Goal: Task Accomplishment & Management: Complete application form

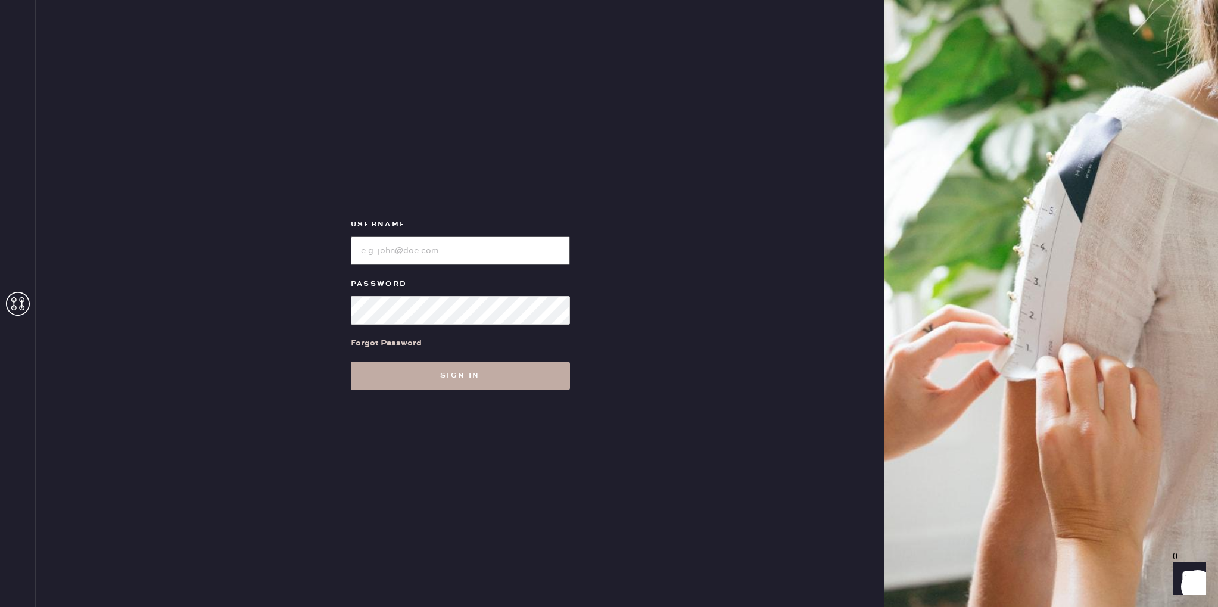
type input "reformationsantamonica"
click at [504, 369] on button "Sign in" at bounding box center [460, 375] width 219 height 29
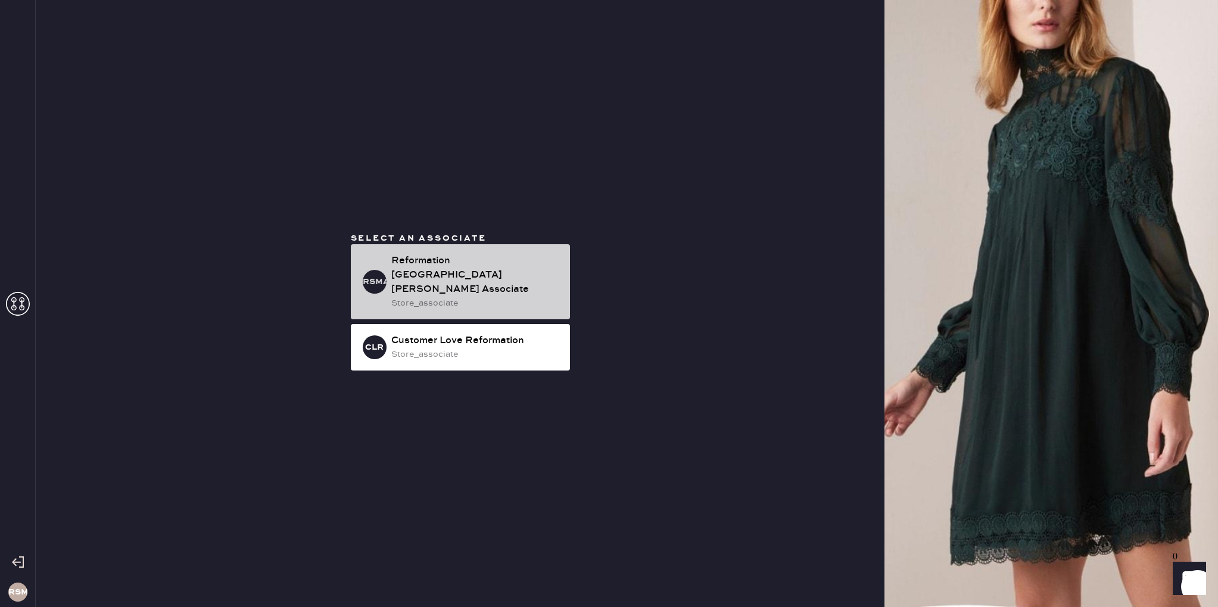
click at [490, 297] on div "store_associate" at bounding box center [475, 303] width 169 height 13
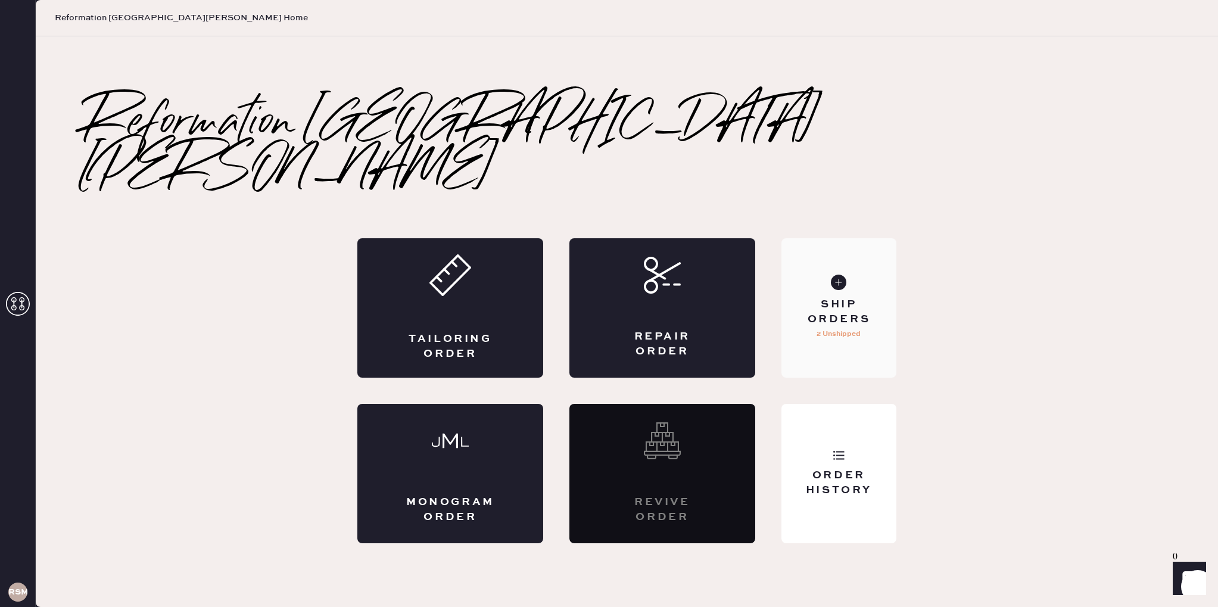
click at [842, 297] on div "Ship Orders" at bounding box center [839, 312] width 96 height 30
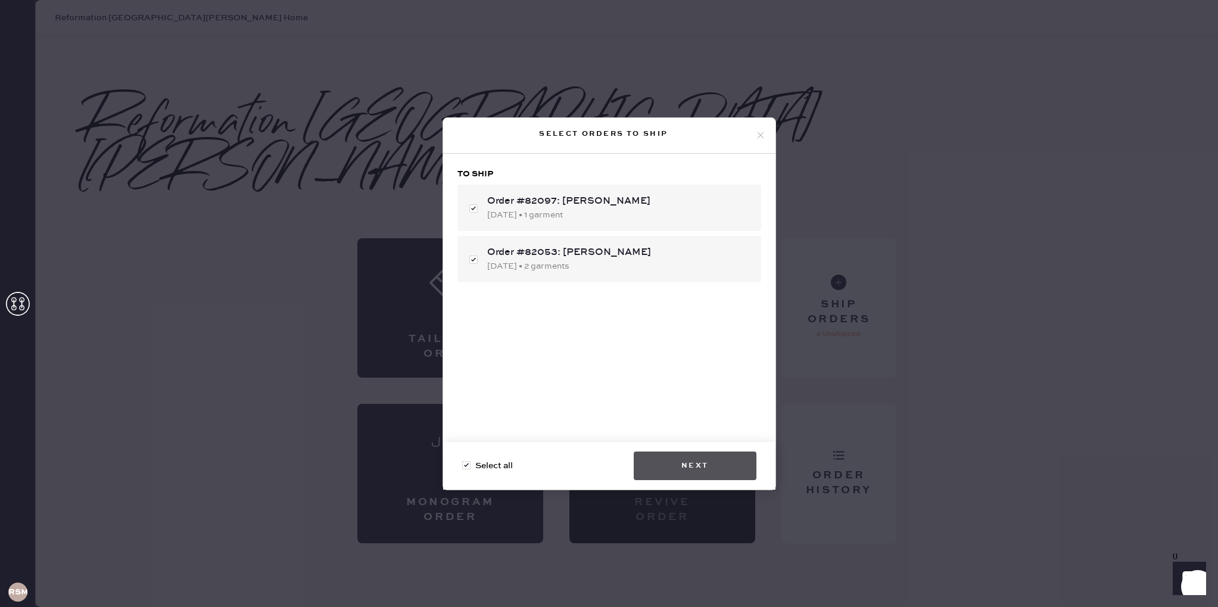
click at [719, 458] on button "Next" at bounding box center [694, 465] width 123 height 29
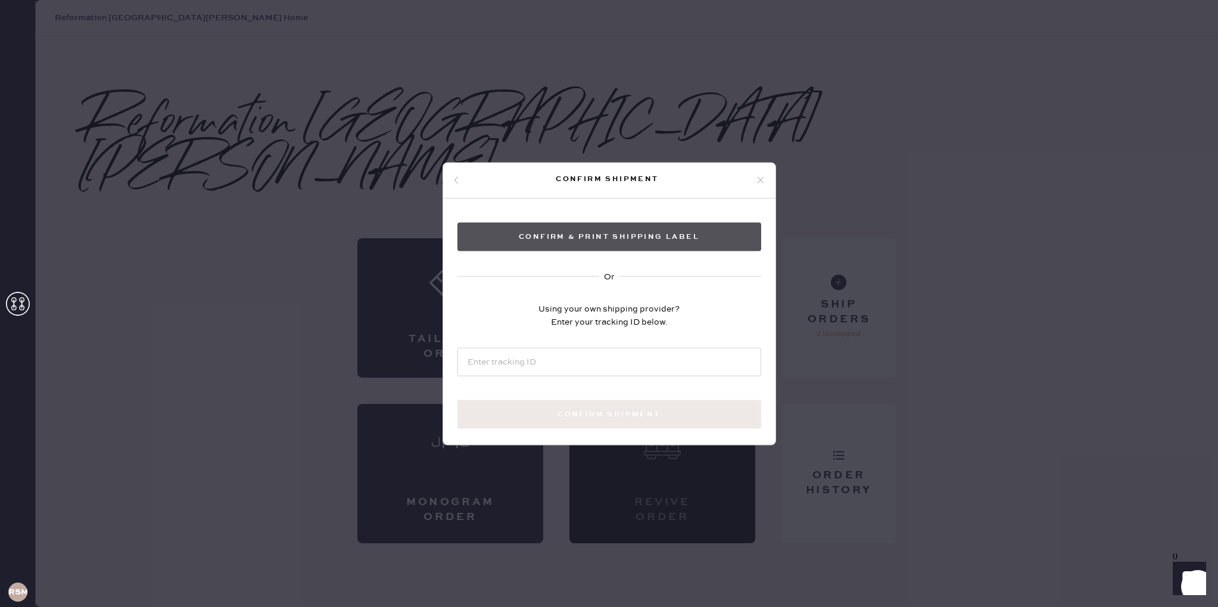
click at [601, 246] on button "Confirm & Print shipping label" at bounding box center [609, 236] width 304 height 29
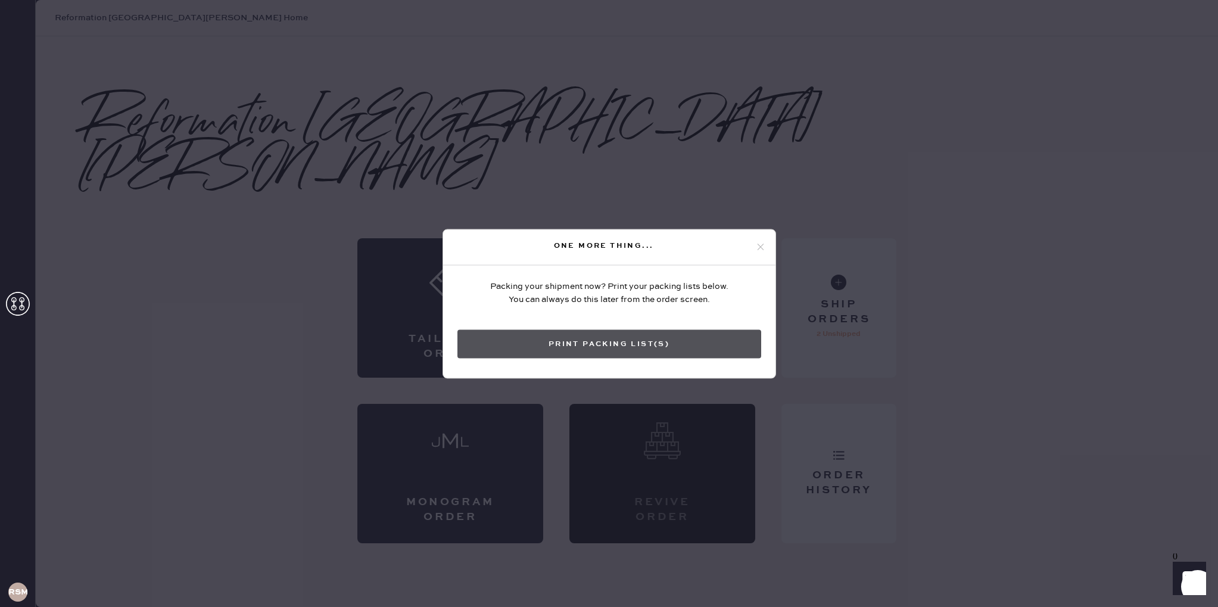
click at [616, 346] on button "Print Packing List(s)" at bounding box center [609, 343] width 304 height 29
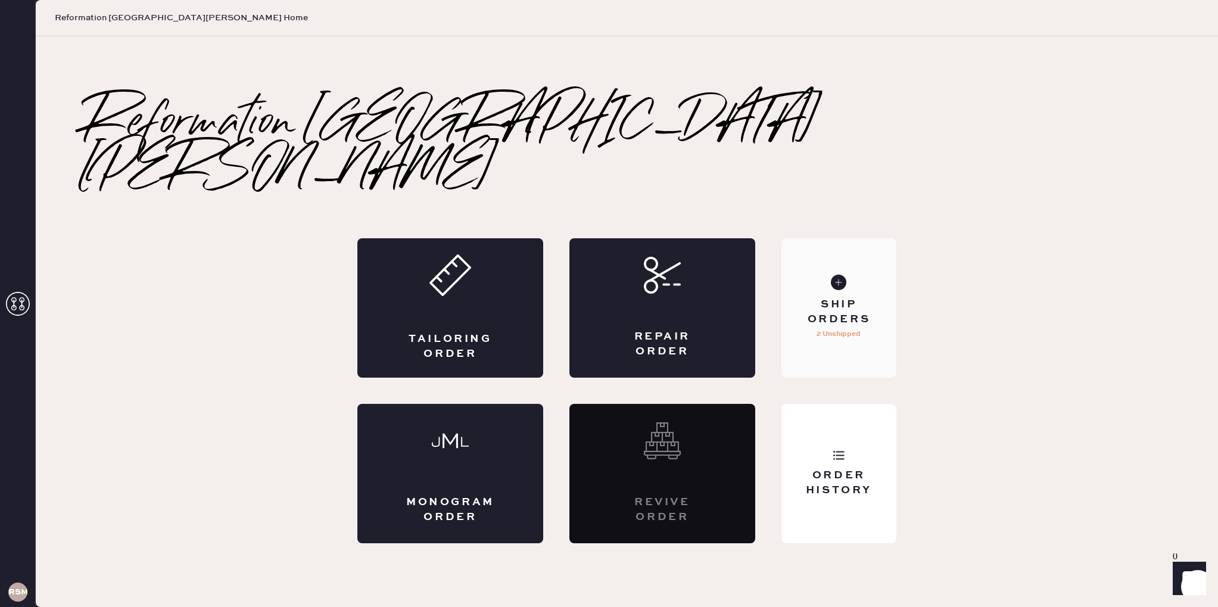
scroll to position [180, 0]
click at [489, 332] on div "Tailoring Order" at bounding box center [450, 347] width 90 height 30
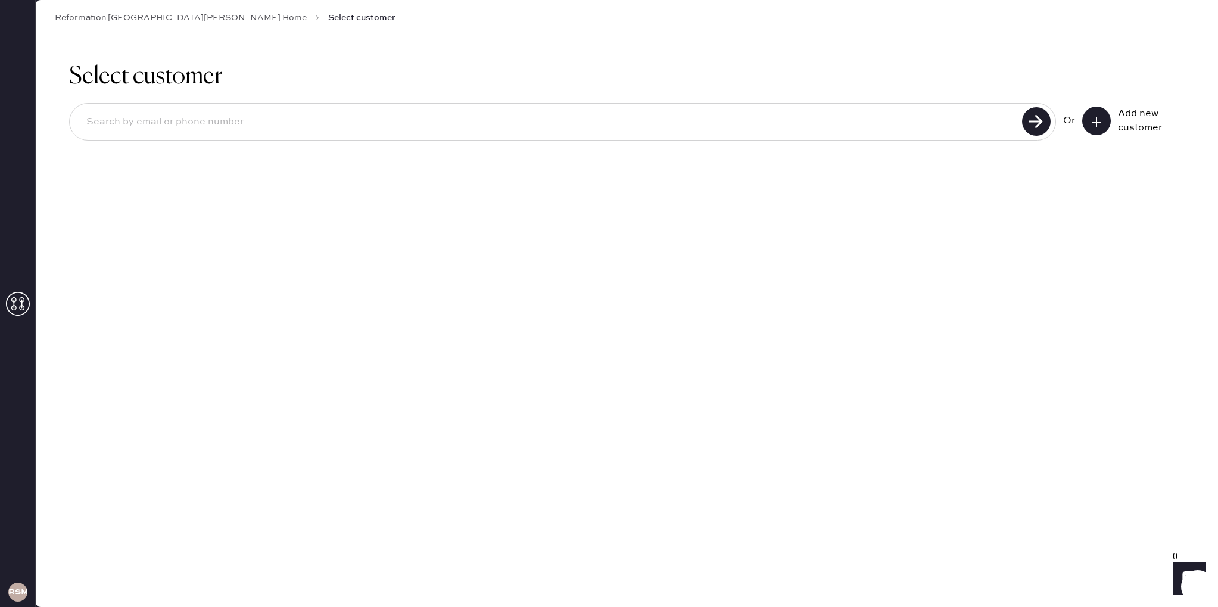
click at [1097, 121] on use at bounding box center [1096, 122] width 10 height 10
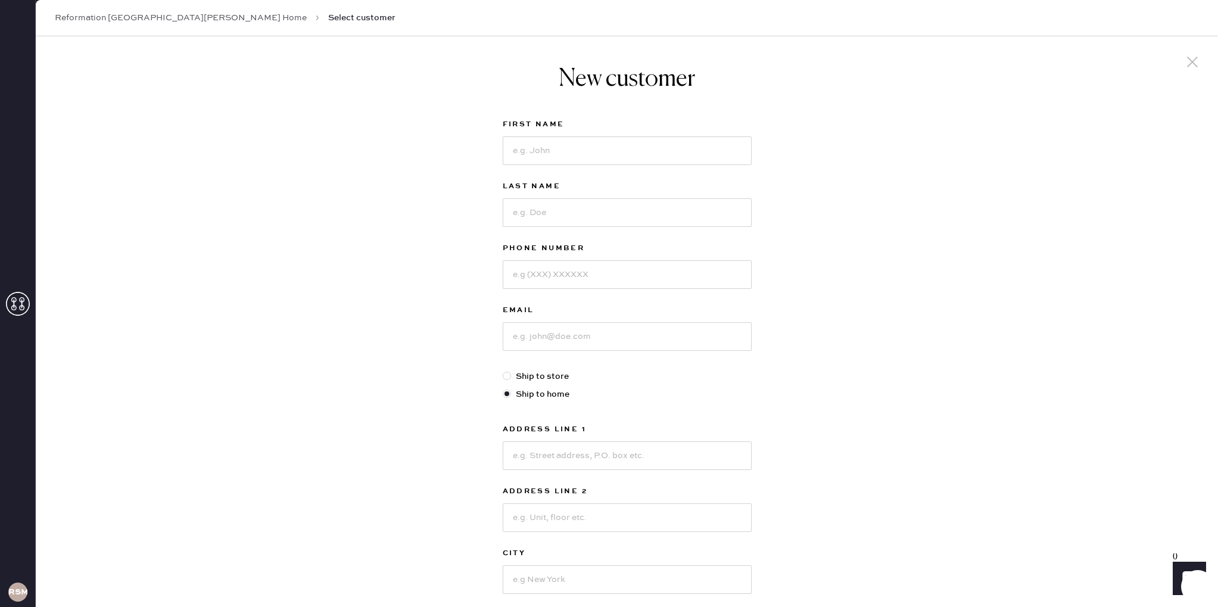
scroll to position [8, 0]
click at [553, 154] on input at bounding box center [627, 147] width 249 height 29
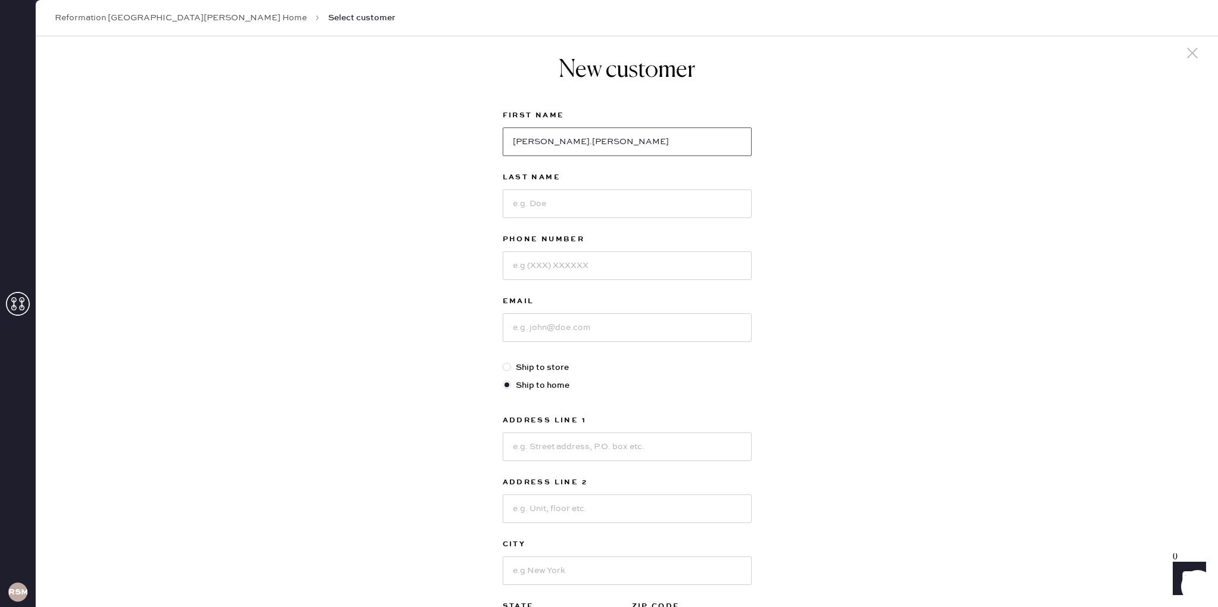
scroll to position [10, 0]
type input "[PERSON_NAME].[PERSON_NAME]"
click at [1190, 46] on icon at bounding box center [1192, 52] width 18 height 18
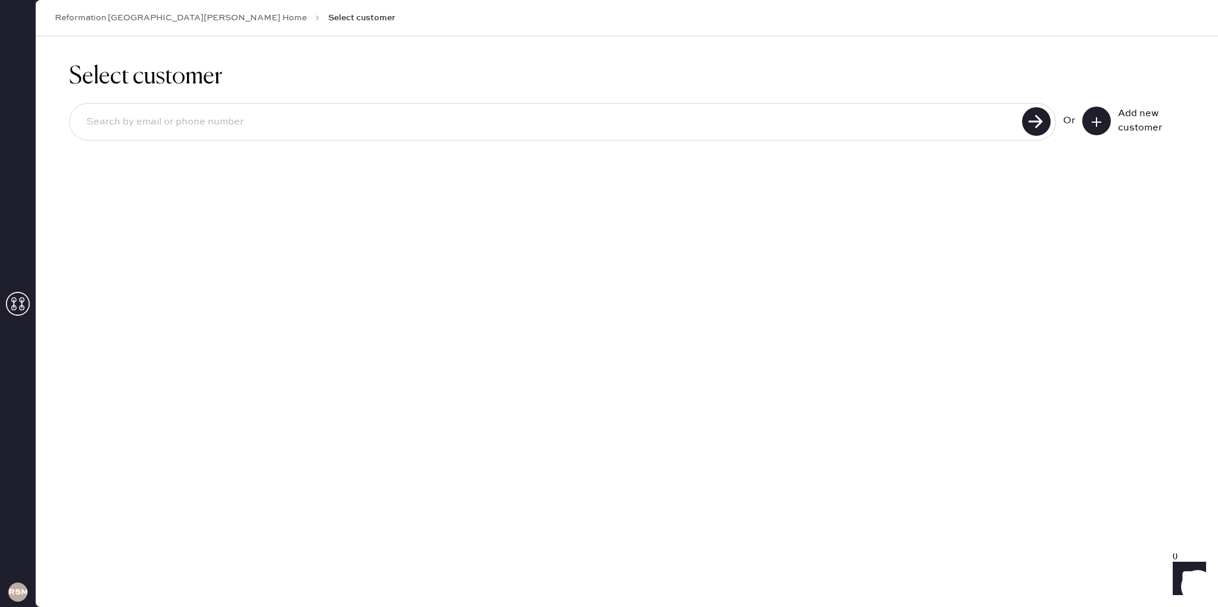
click at [952, 119] on input at bounding box center [547, 121] width 941 height 27
type input "[PERSON_NAME][EMAIL_ADDRESS][PERSON_NAME][DOMAIN_NAME]"
click at [1041, 116] on use at bounding box center [1036, 121] width 29 height 29
drag, startPoint x: 259, startPoint y: 117, endPoint x: 101, endPoint y: 111, distance: 158.5
click at [101, 111] on input "[PERSON_NAME][EMAIL_ADDRESS][PERSON_NAME][DOMAIN_NAME]" at bounding box center [547, 121] width 941 height 27
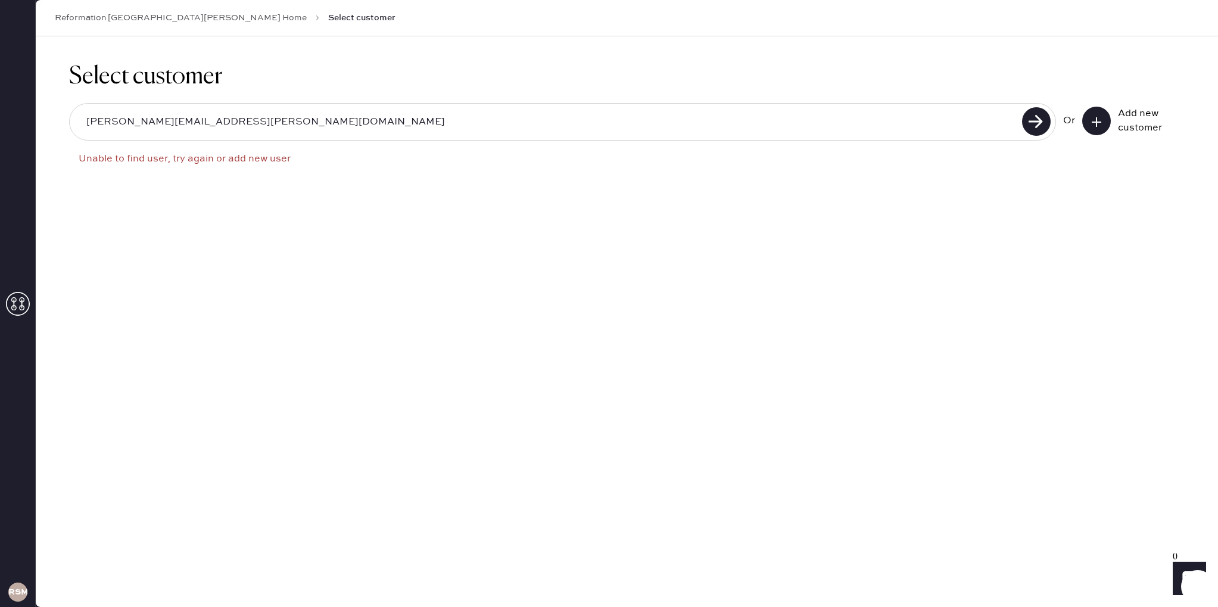
click at [1097, 122] on icon at bounding box center [1096, 122] width 12 height 12
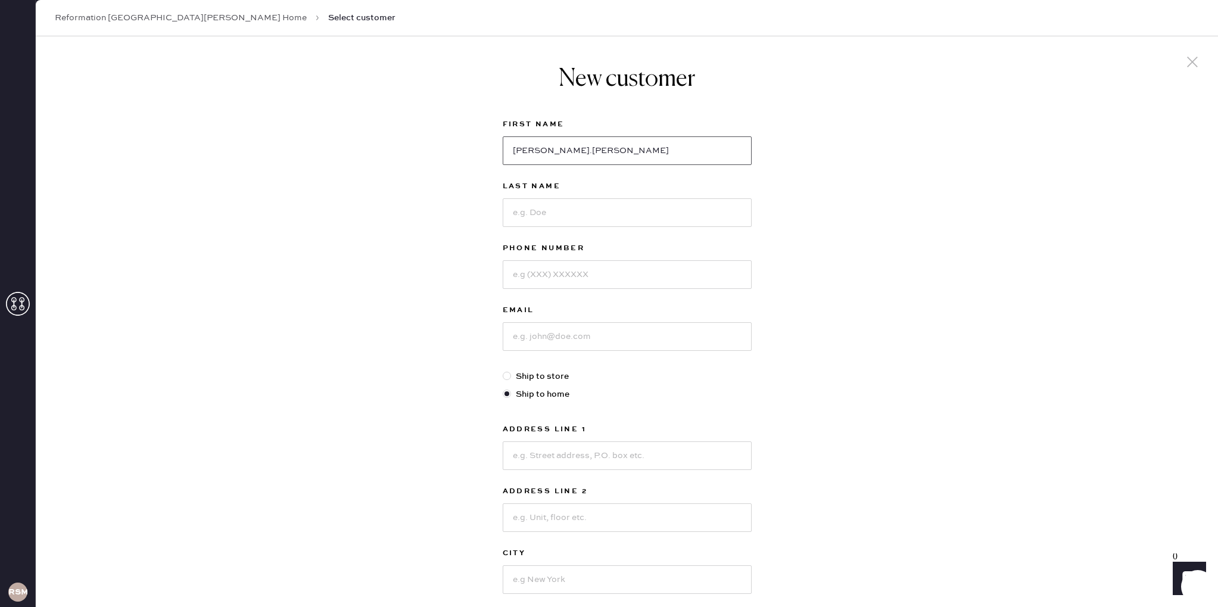
drag, startPoint x: 616, startPoint y: 152, endPoint x: 555, endPoint y: 155, distance: 60.8
click at [555, 155] on input "[PERSON_NAME].[PERSON_NAME]" at bounding box center [627, 150] width 249 height 29
type input "[PERSON_NAME]"
click at [554, 208] on input at bounding box center [627, 212] width 249 height 29
type input "[PERSON_NAME]"
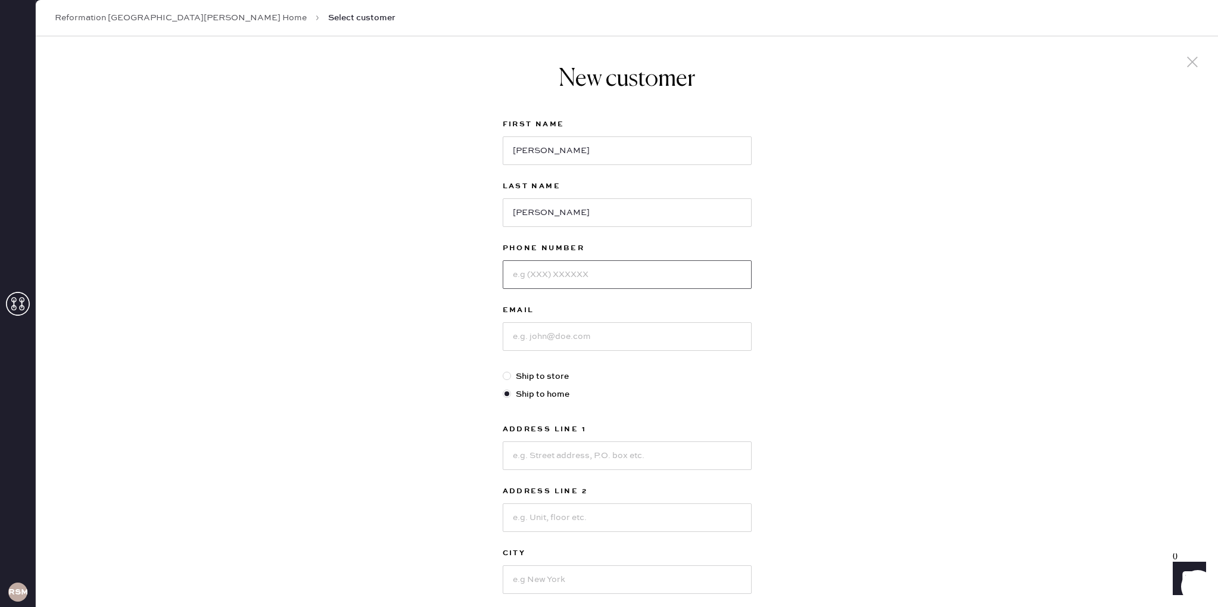
click at [562, 275] on input at bounding box center [627, 274] width 249 height 29
type input "9168505381"
click at [609, 334] on input at bounding box center [627, 336] width 249 height 29
paste input "[PERSON_NAME][EMAIL_ADDRESS][PERSON_NAME][DOMAIN_NAME]"
type input "[PERSON_NAME][EMAIL_ADDRESS][PERSON_NAME][DOMAIN_NAME]"
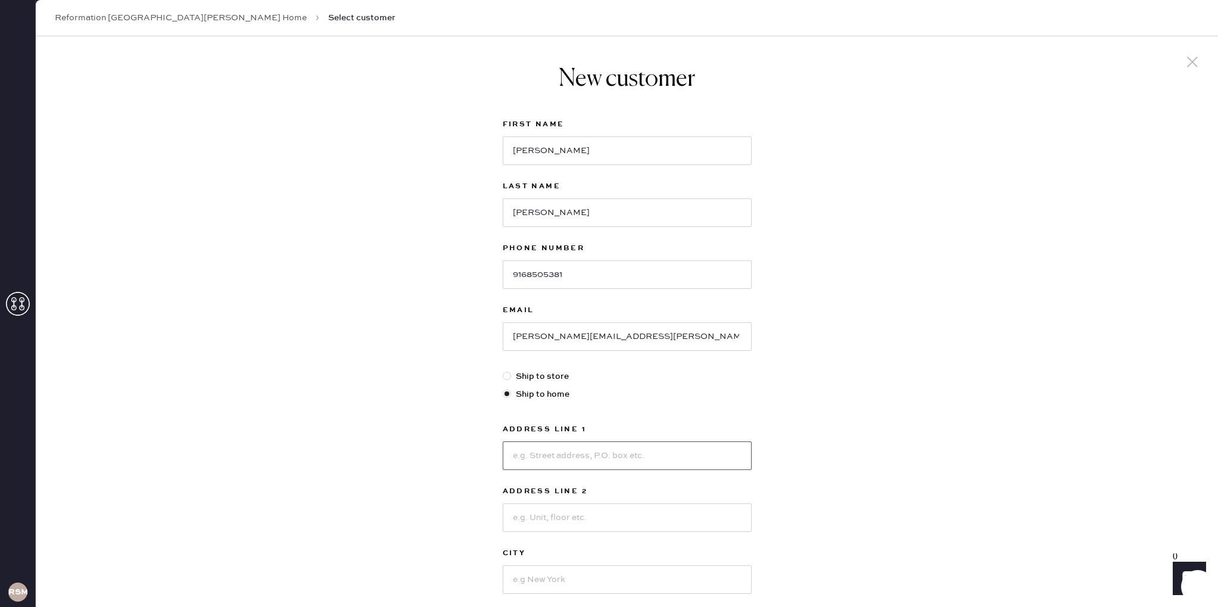
click at [570, 449] on input at bounding box center [627, 455] width 249 height 29
type input "[STREET_ADDRESS]"
click at [565, 519] on input at bounding box center [627, 517] width 249 height 29
type input "apt 1"
click at [625, 427] on label "Address Line 1" at bounding box center [627, 429] width 249 height 14
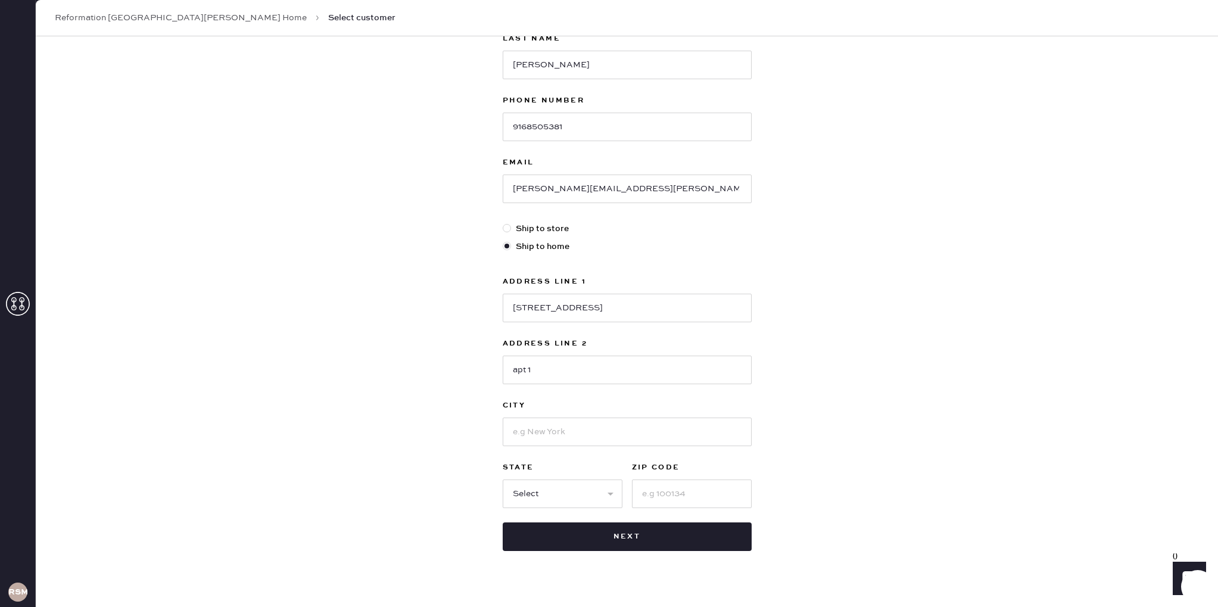
scroll to position [168, 0]
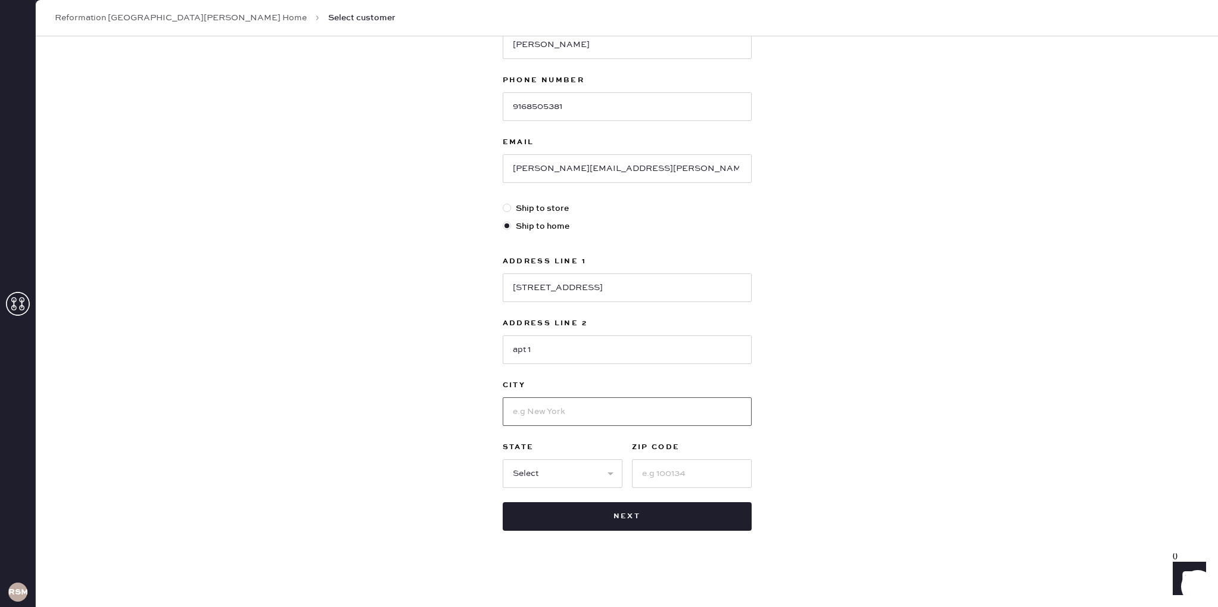
click at [608, 405] on input at bounding box center [627, 411] width 249 height 29
type input "[GEOGRAPHIC_DATA]"
click at [572, 460] on select "Select AK AL AR AZ CA CO CT [GEOGRAPHIC_DATA] DE FL [GEOGRAPHIC_DATA] HI [GEOGR…" at bounding box center [563, 473] width 120 height 29
select select "CA"
click at [503, 459] on select "Select AK AL AR AZ CA CO CT [GEOGRAPHIC_DATA] DE FL [GEOGRAPHIC_DATA] HI [GEOGR…" at bounding box center [563, 473] width 120 height 29
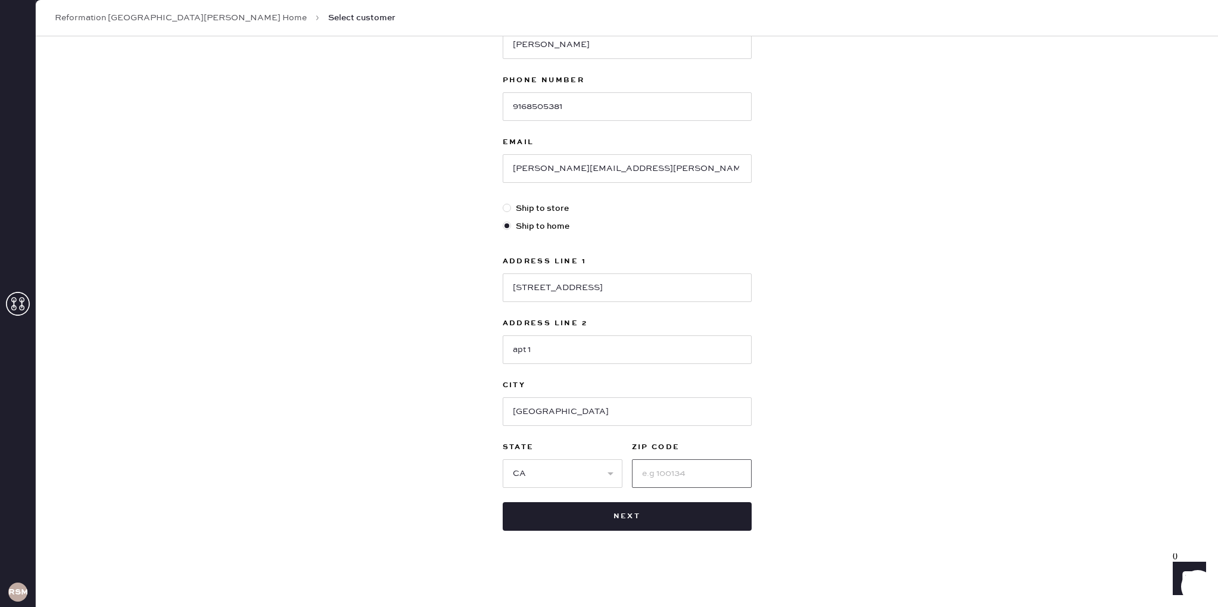
click at [687, 475] on input at bounding box center [692, 473] width 120 height 29
type input "90049"
click at [648, 516] on button "Next" at bounding box center [627, 517] width 249 height 29
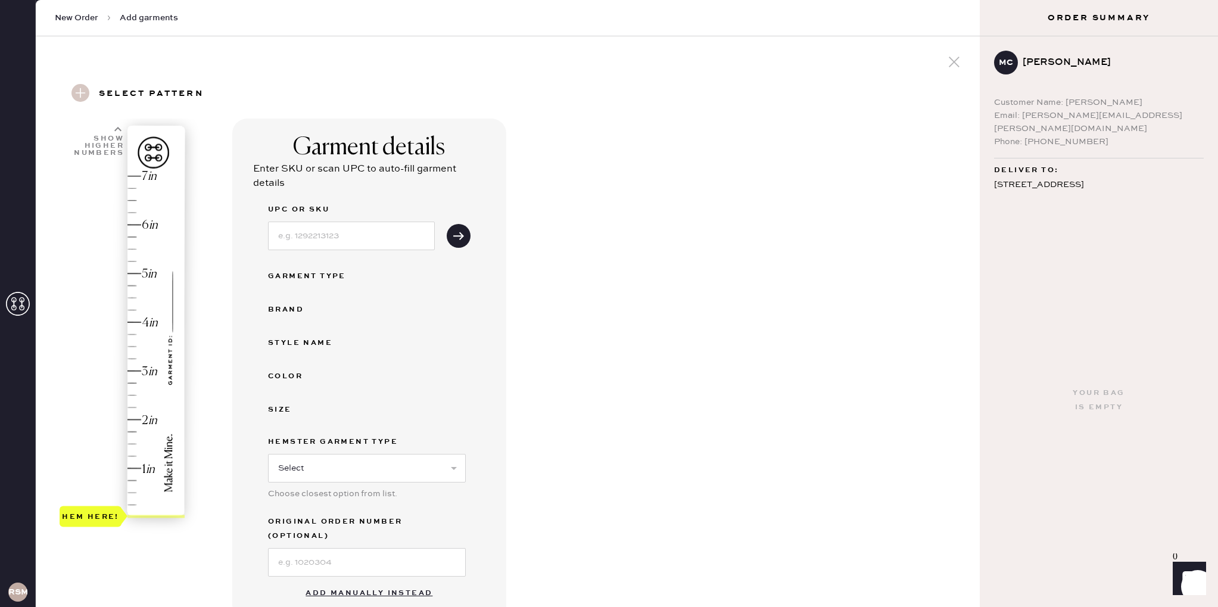
click at [133, 407] on div "Hem here!" at bounding box center [123, 346] width 127 height 351
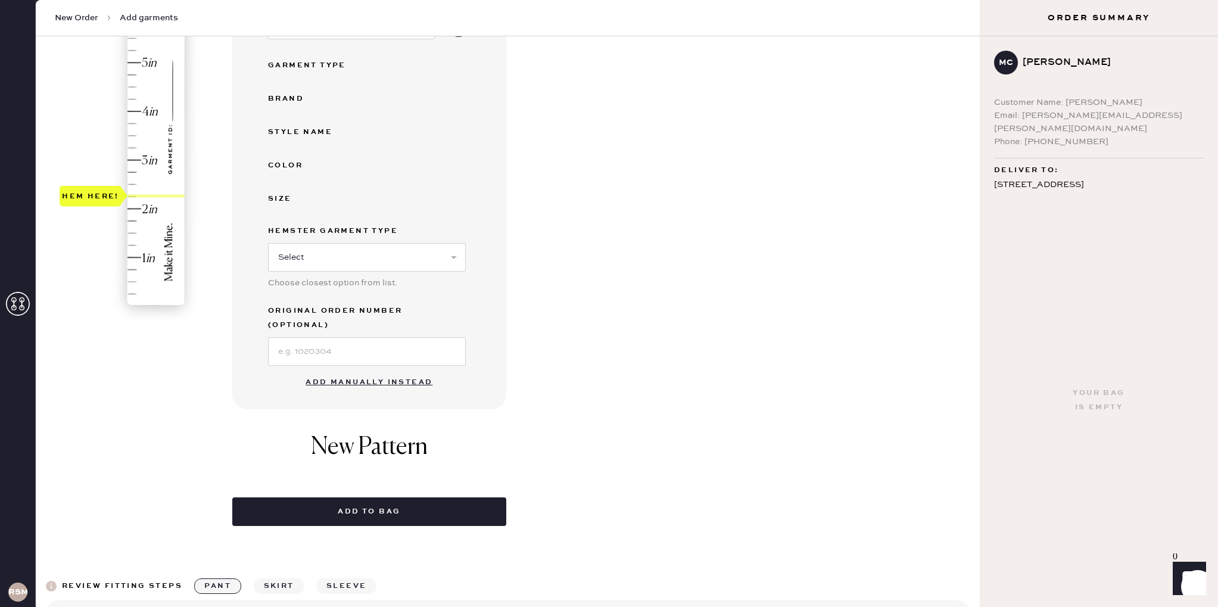
scroll to position [218, 0]
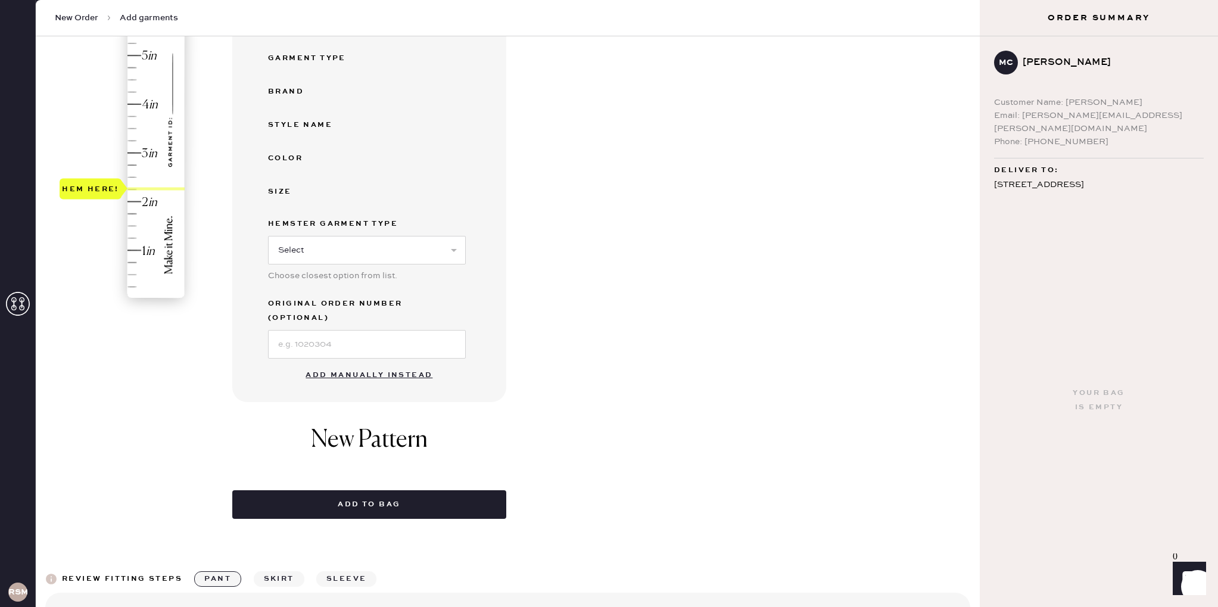
click at [355, 363] on button "Add manually instead" at bounding box center [368, 375] width 141 height 24
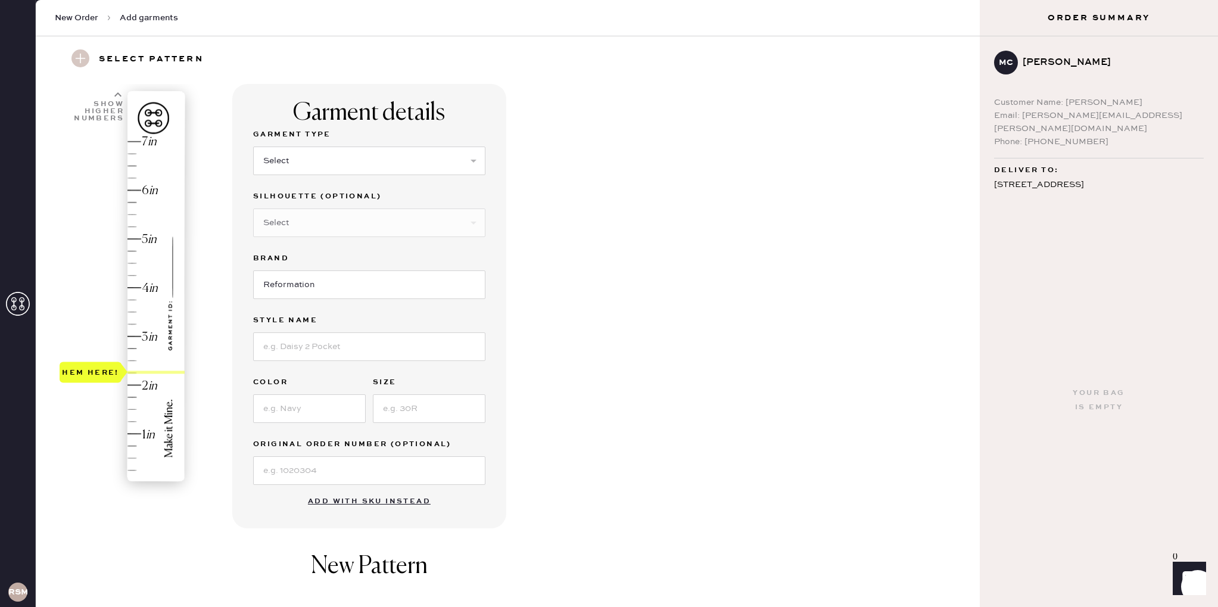
scroll to position [0, 0]
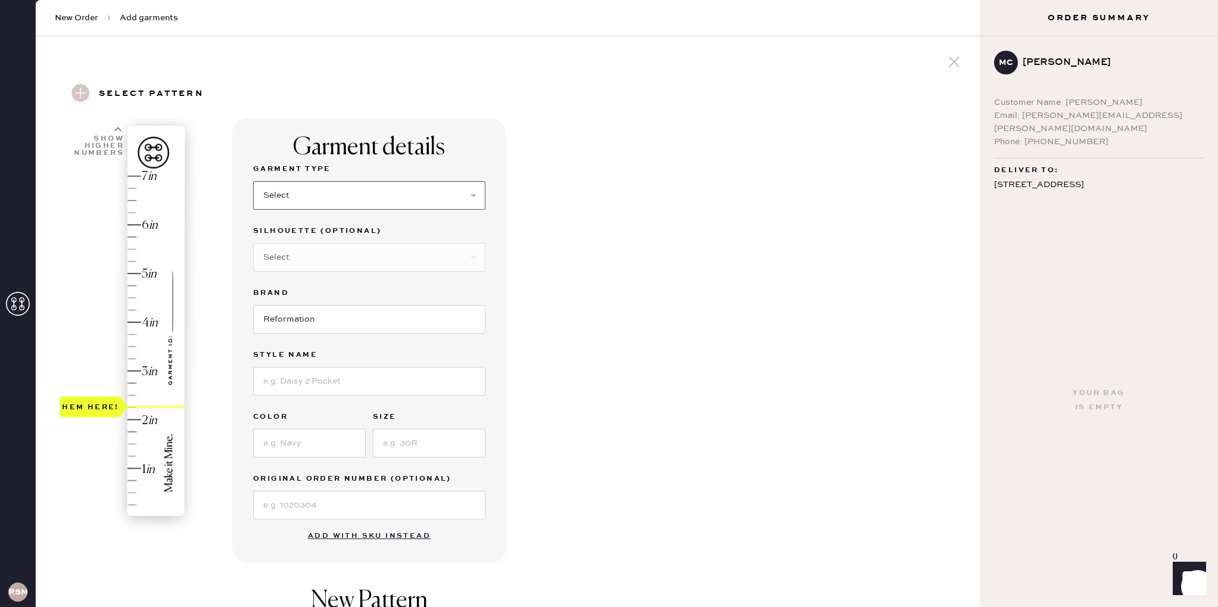
click at [343, 185] on select "Select Basic Skirt Jeans Leggings Pants Shorts Basic Sleeved Dress Basic Sleeve…" at bounding box center [369, 195] width 232 height 29
select select "7"
click at [253, 181] on select "Select Basic Skirt Jeans Leggings Pants Shorts Basic Sleeved Dress Basic Sleeve…" at bounding box center [369, 195] width 232 height 29
click at [330, 266] on select "Select Maxi Dress Midi Dress Mini Dress Other" at bounding box center [369, 257] width 232 height 29
select select "33"
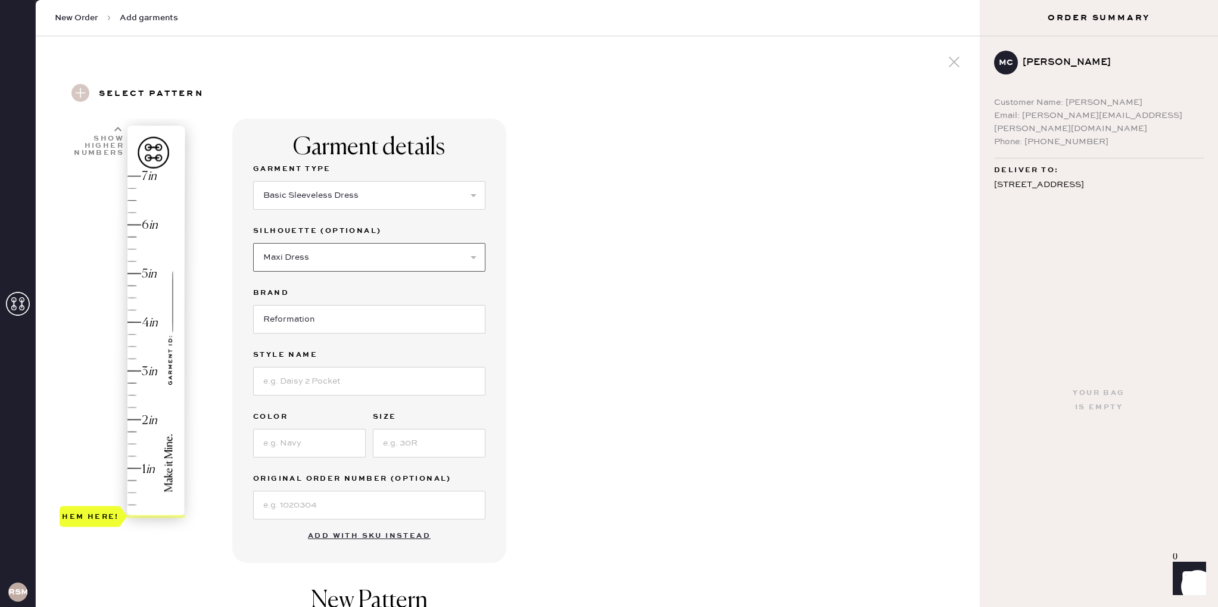
click at [253, 243] on select "Select Maxi Dress Midi Dress Mini Dress Other" at bounding box center [369, 257] width 232 height 29
click at [327, 370] on input at bounding box center [369, 381] width 232 height 29
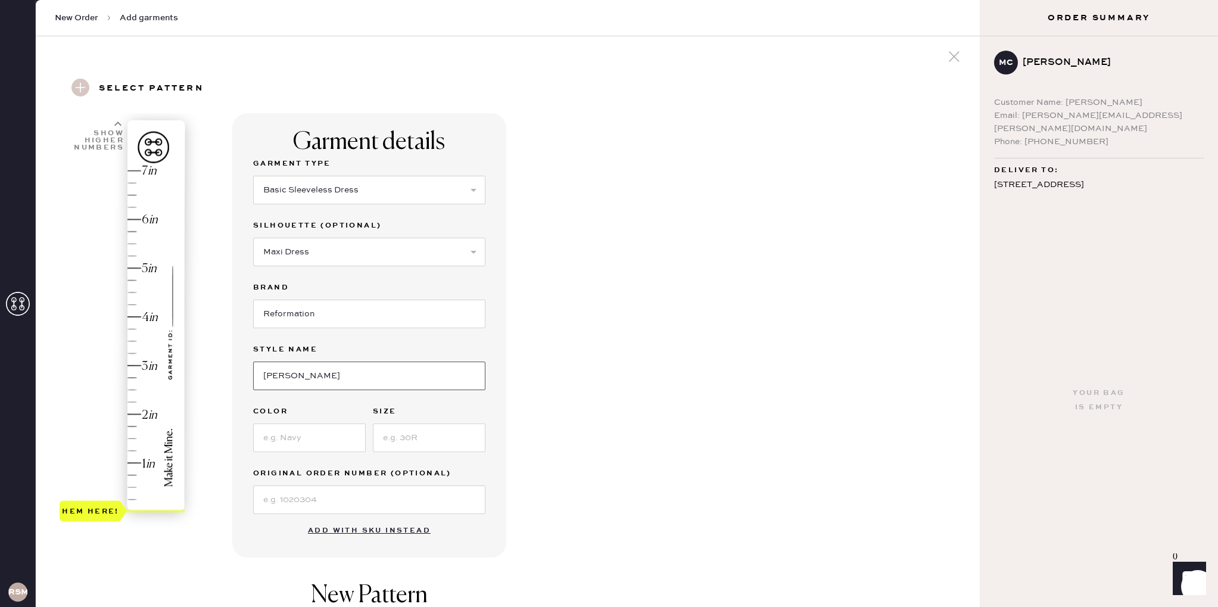
scroll to position [3, 0]
type input "[PERSON_NAME]"
click at [315, 442] on input at bounding box center [309, 440] width 113 height 29
type input "mineral"
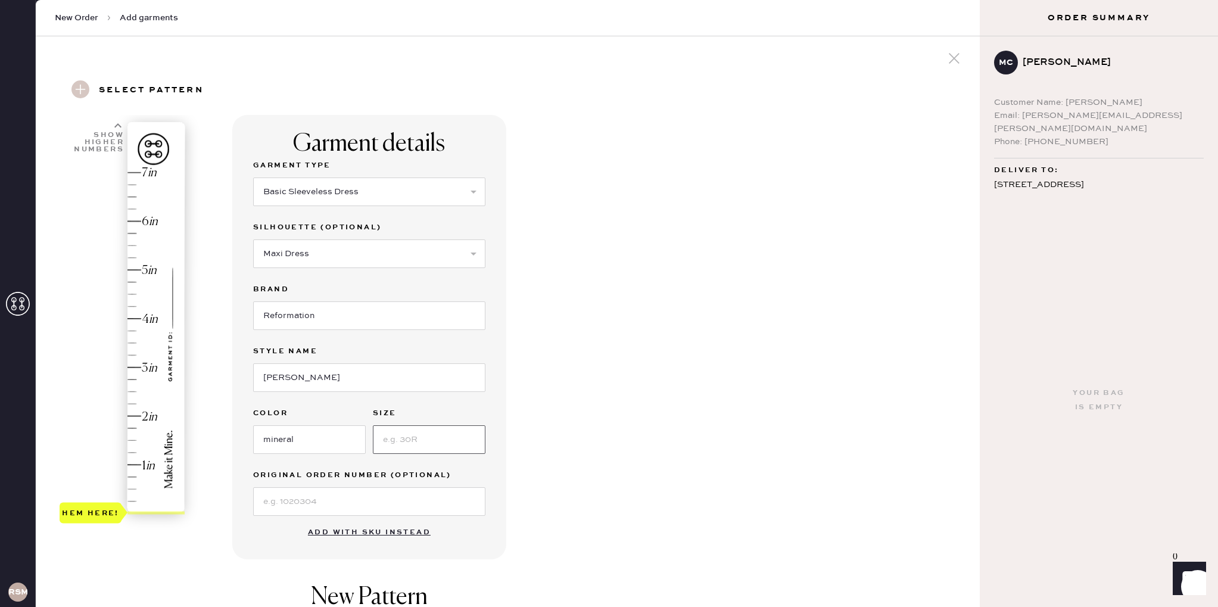
click at [459, 437] on input at bounding box center [429, 439] width 113 height 29
type input "2"
click at [578, 312] on div "Garment details Garment Type Select Basic Skirt Jeans Leggings Pants Shorts Bas…" at bounding box center [601, 453] width 738 height 676
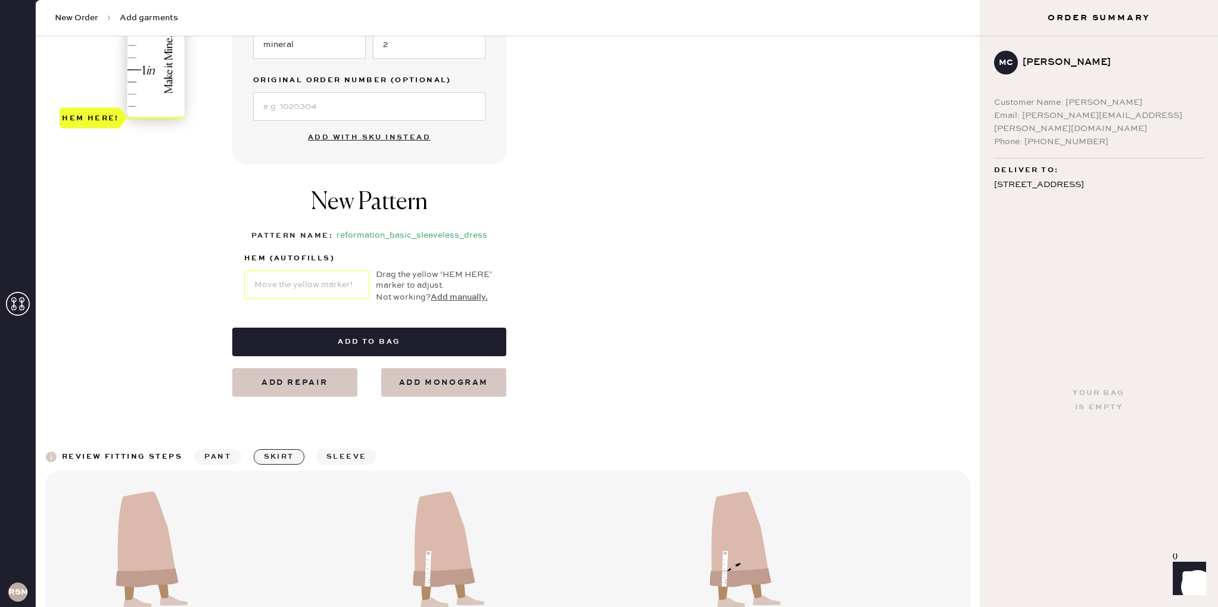
scroll to position [405, 0]
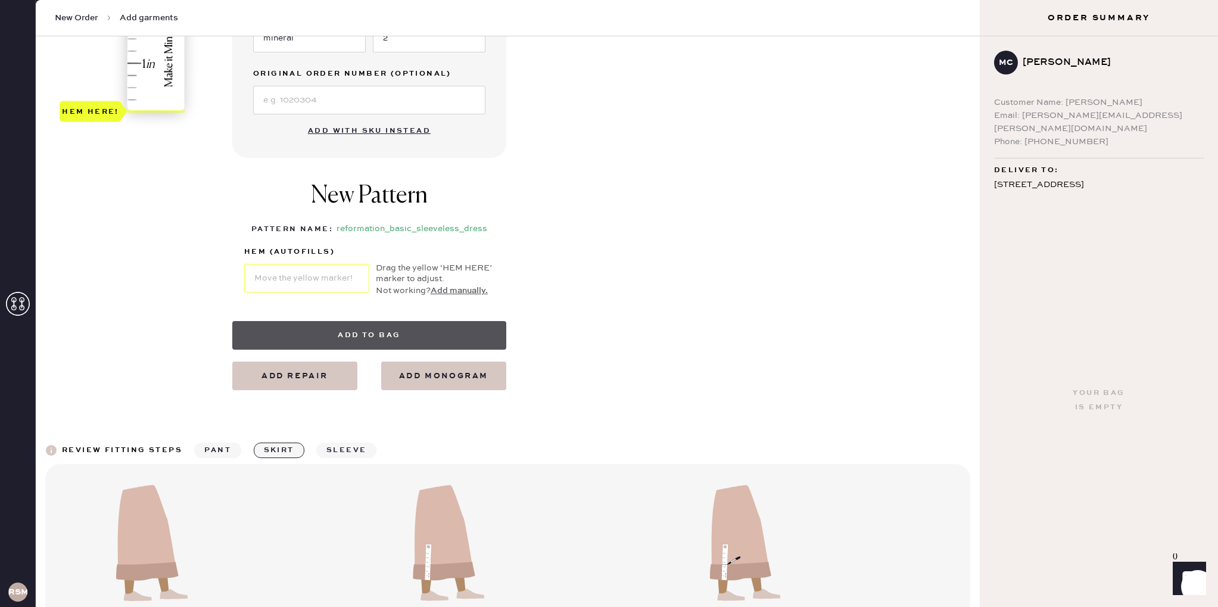
click at [358, 333] on button "Add to bag" at bounding box center [369, 335] width 274 height 29
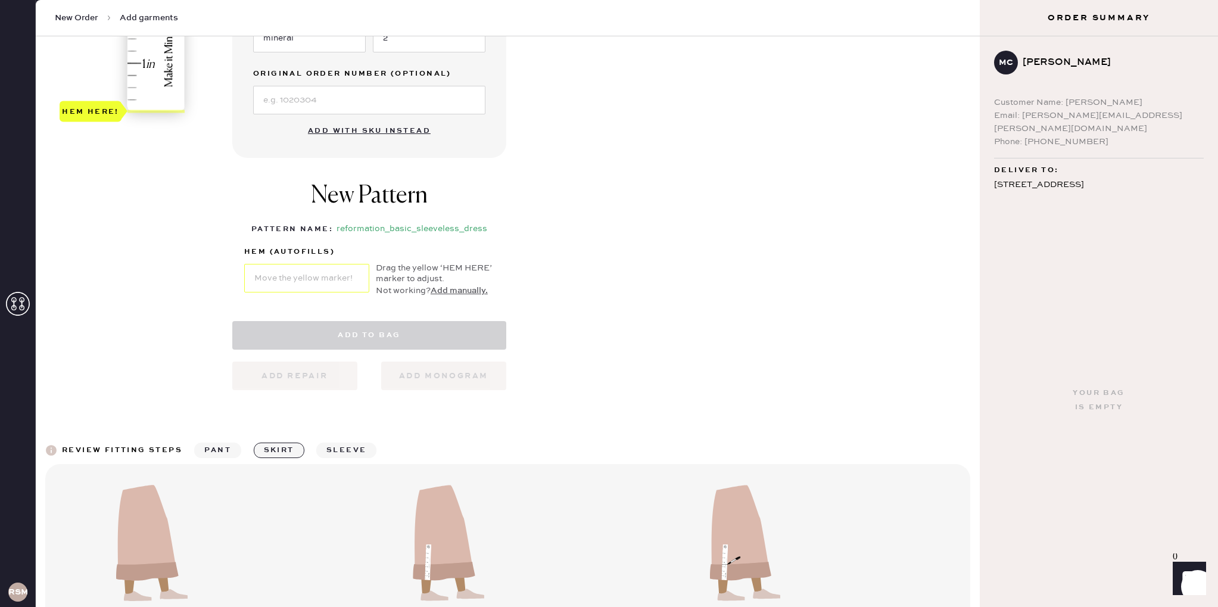
select select "7"
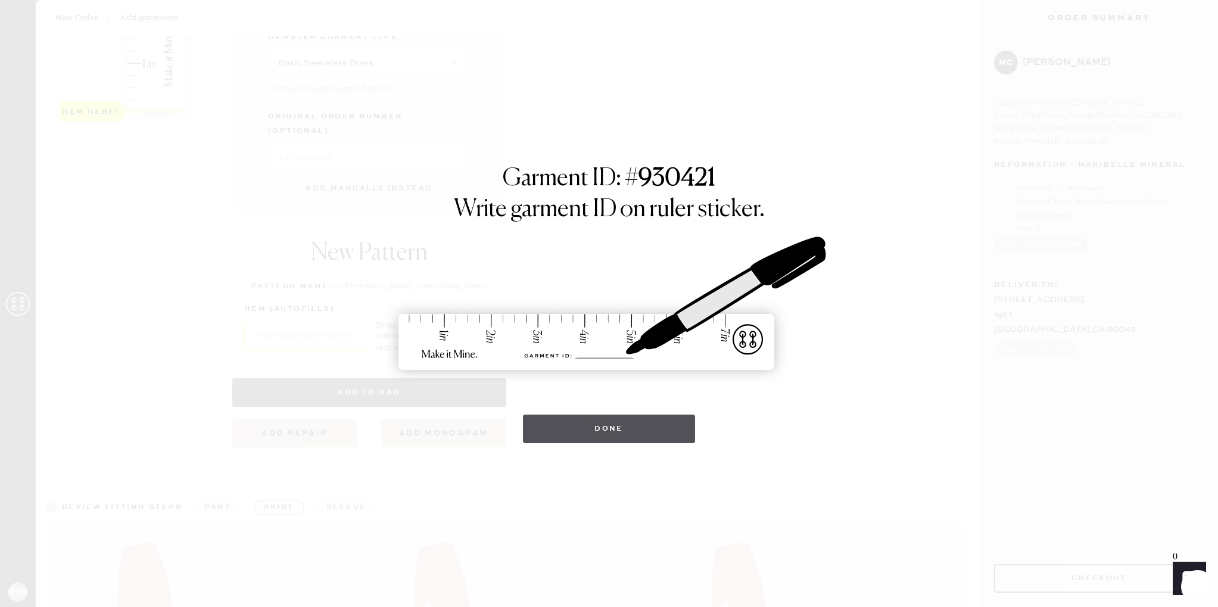
click at [593, 415] on button "Done" at bounding box center [609, 428] width 172 height 29
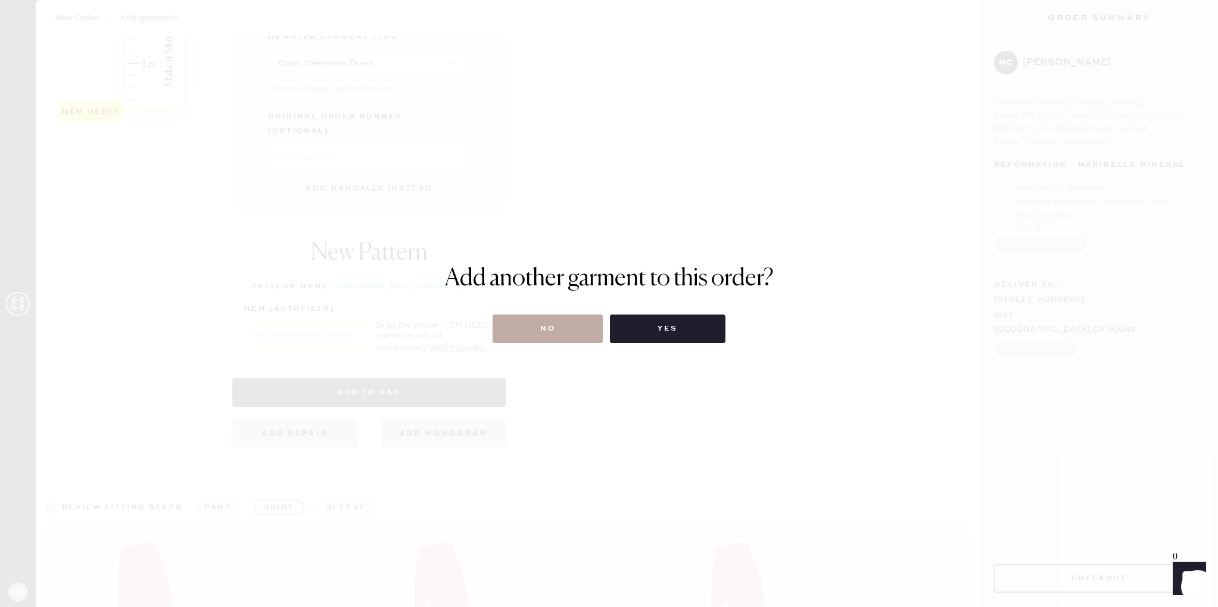
click at [567, 323] on button "No" at bounding box center [547, 328] width 110 height 29
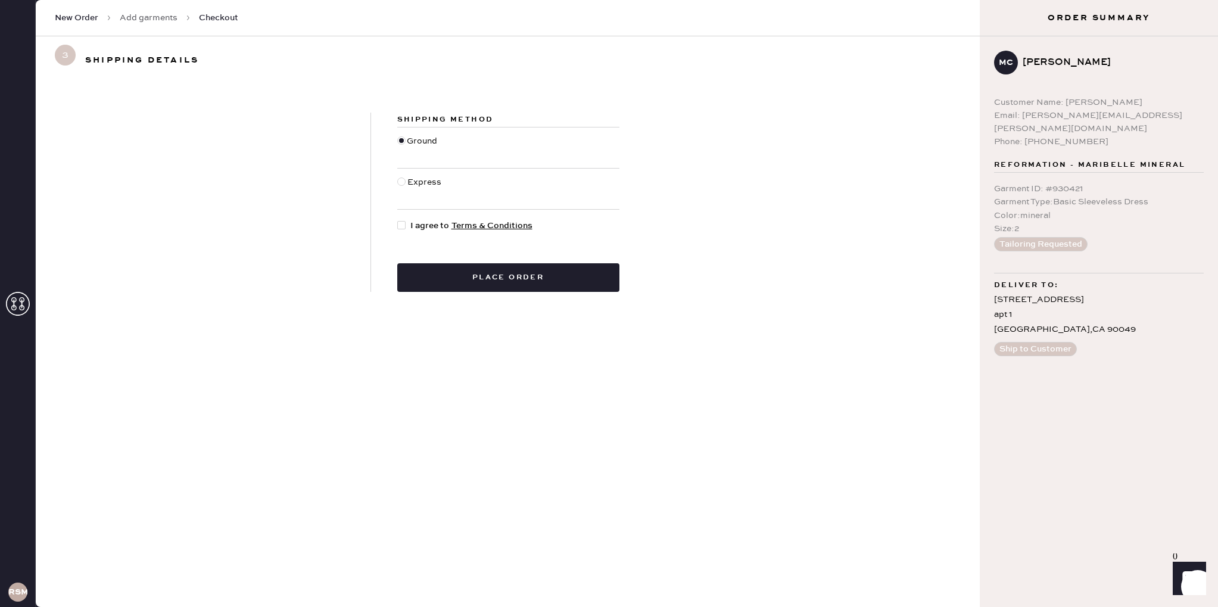
click at [401, 225] on div at bounding box center [401, 225] width 8 height 8
click at [398, 220] on input "I agree to Terms & Conditions" at bounding box center [397, 219] width 1 height 1
checkbox input "true"
click at [480, 287] on button "Place order" at bounding box center [508, 277] width 222 height 29
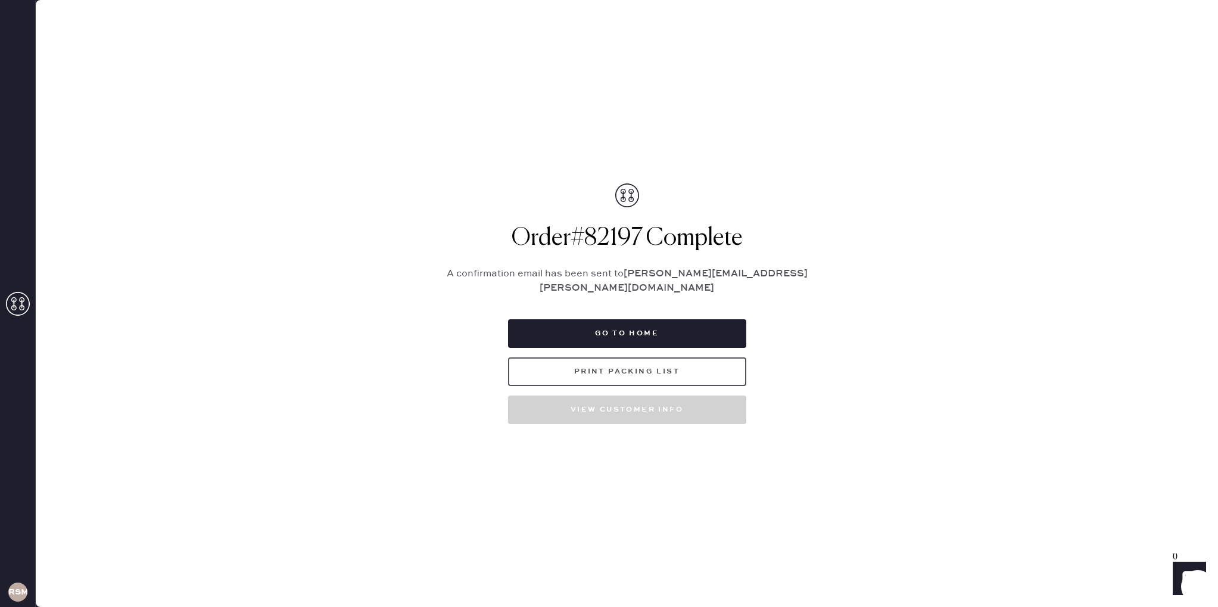
click at [614, 358] on button "Print Packing List" at bounding box center [627, 371] width 238 height 29
click at [621, 323] on button "Go to home" at bounding box center [627, 333] width 238 height 29
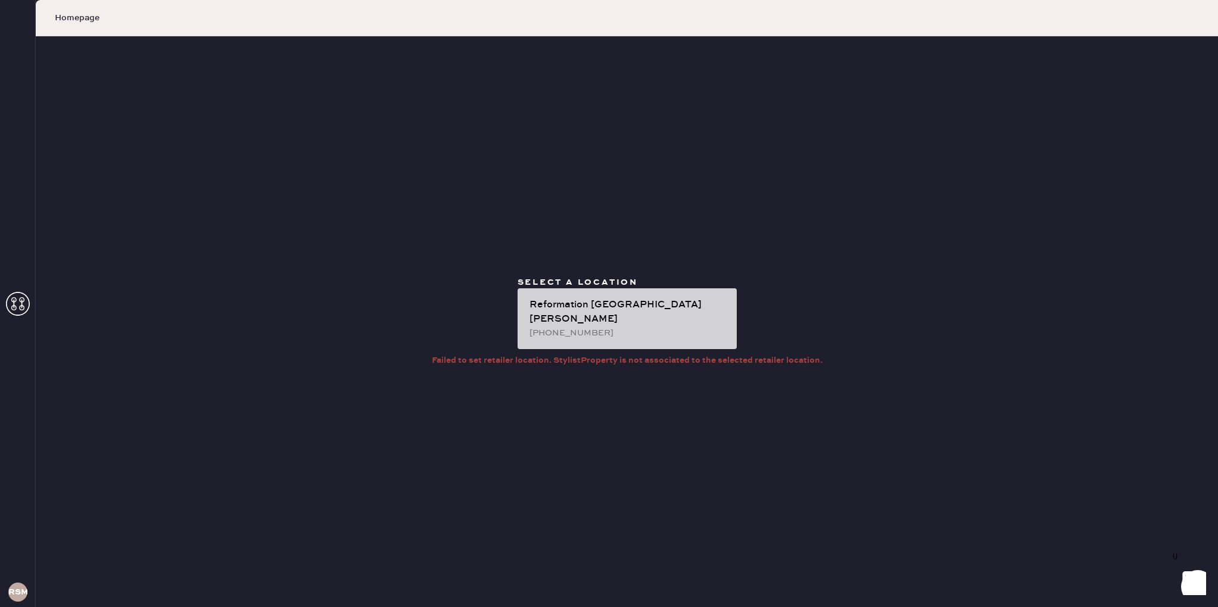
click at [613, 317] on div "Reformation [GEOGRAPHIC_DATA][PERSON_NAME]" at bounding box center [628, 312] width 198 height 29
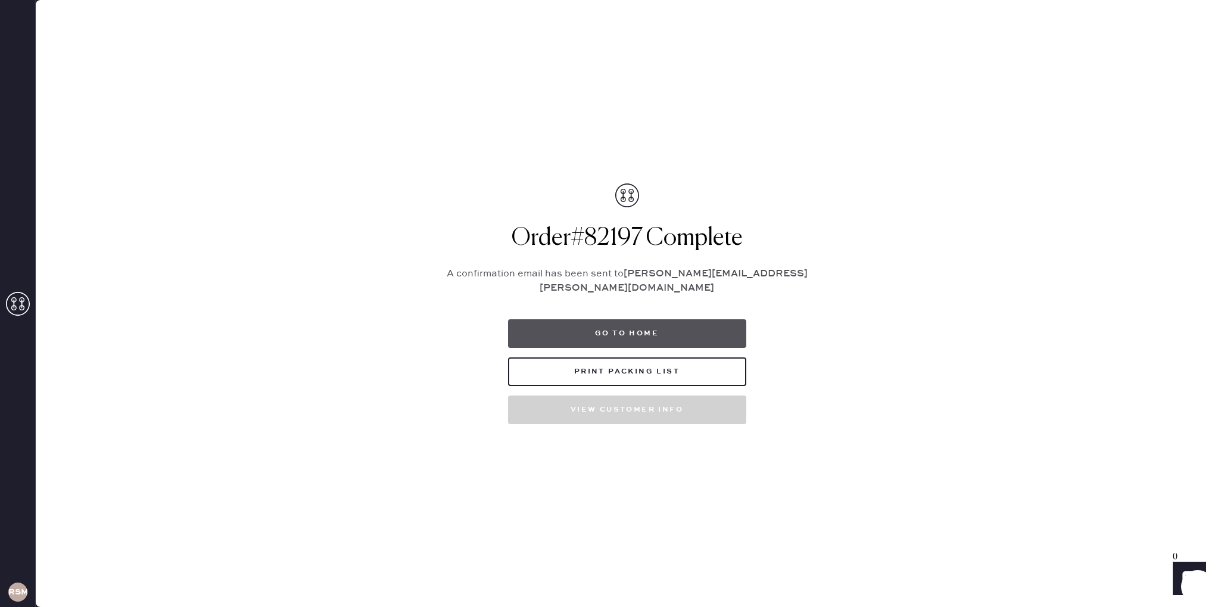
click at [651, 327] on button "Go to home" at bounding box center [627, 333] width 238 height 29
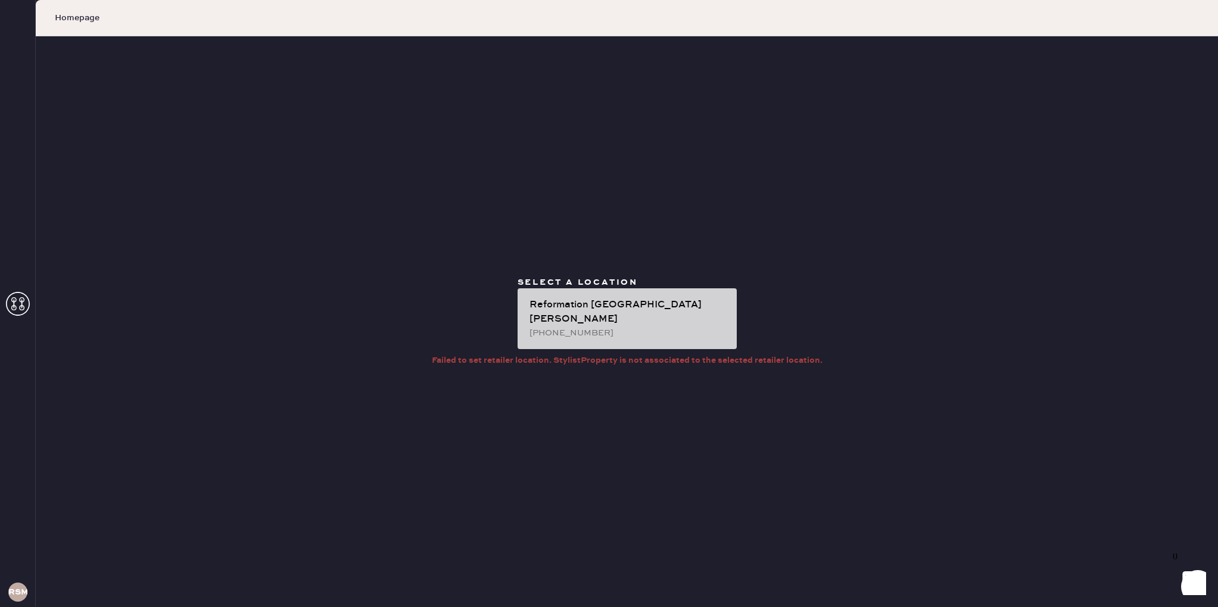
click at [644, 326] on div "[PHONE_NUMBER]" at bounding box center [628, 332] width 198 height 13
